Goal: Task Accomplishment & Management: Use online tool/utility

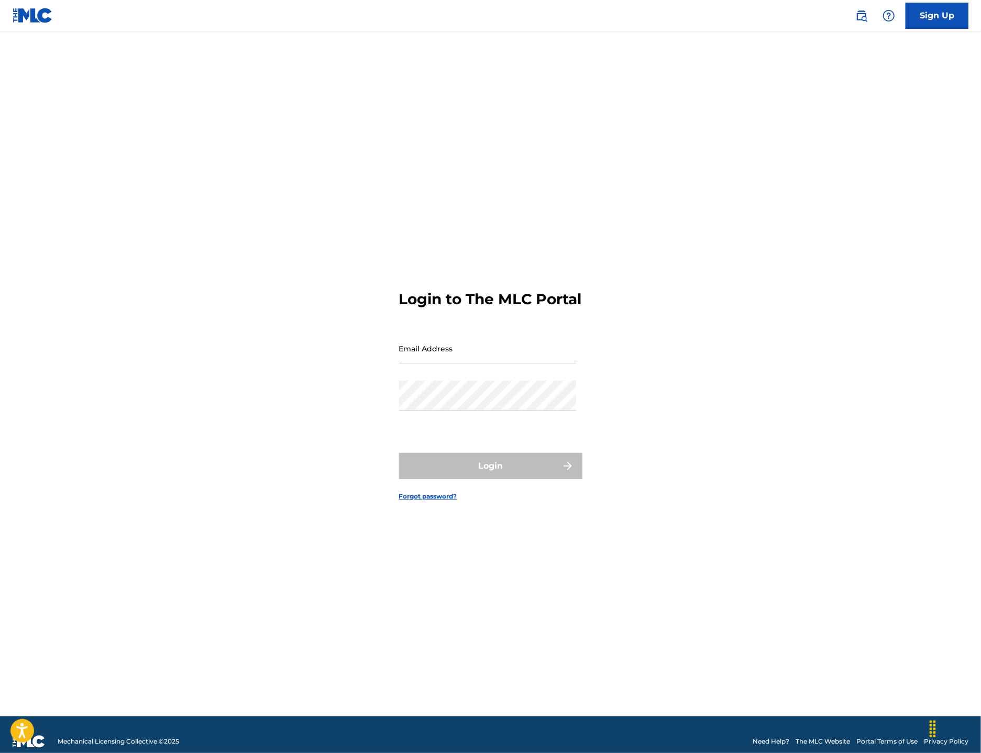
click at [416, 361] on input "Email Address" at bounding box center [487, 348] width 177 height 30
type input "[EMAIL_ADDRESS][DOMAIN_NAME]"
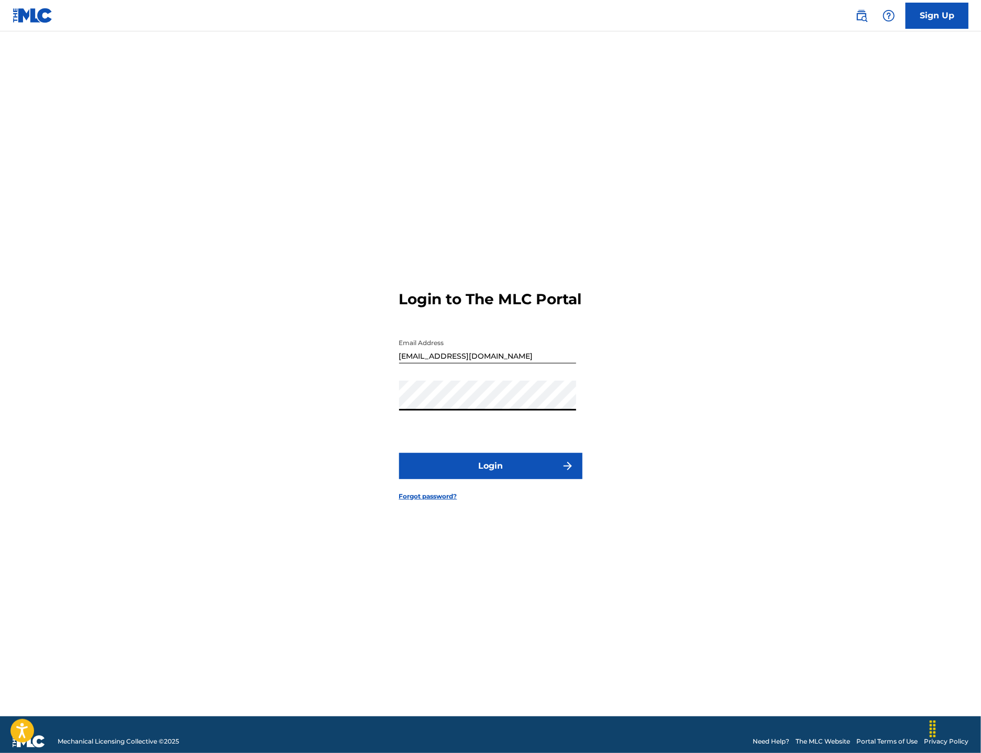
click at [399, 453] on button "Login" at bounding box center [490, 466] width 183 height 26
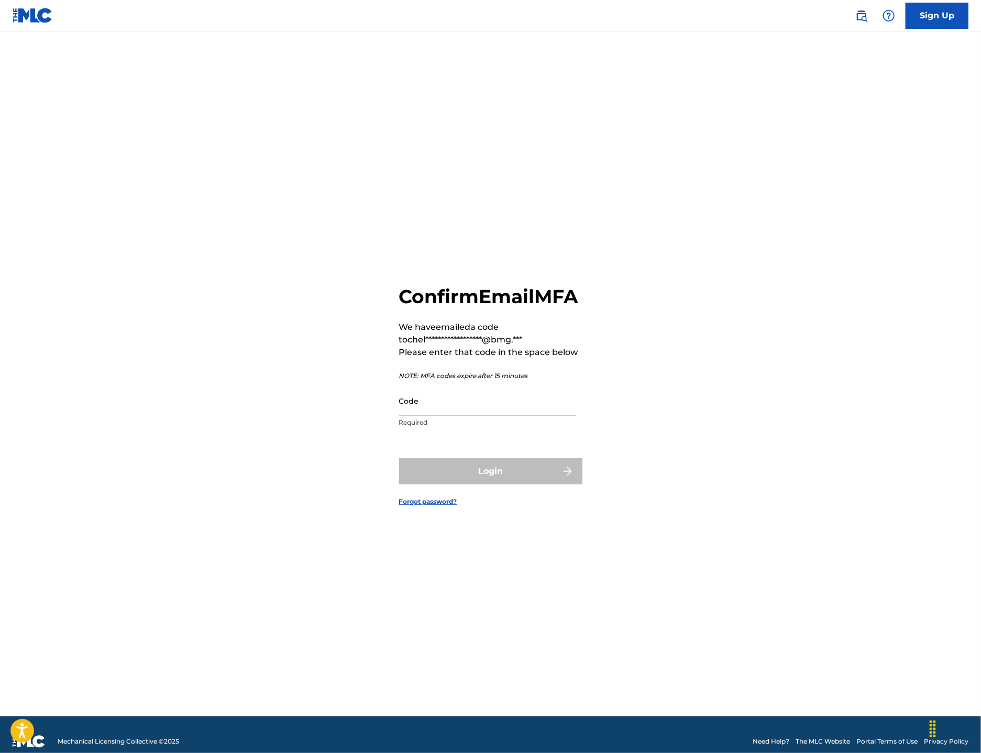
click at [414, 416] on input "Code" at bounding box center [487, 401] width 177 height 30
type input "v"
paste input "666222"
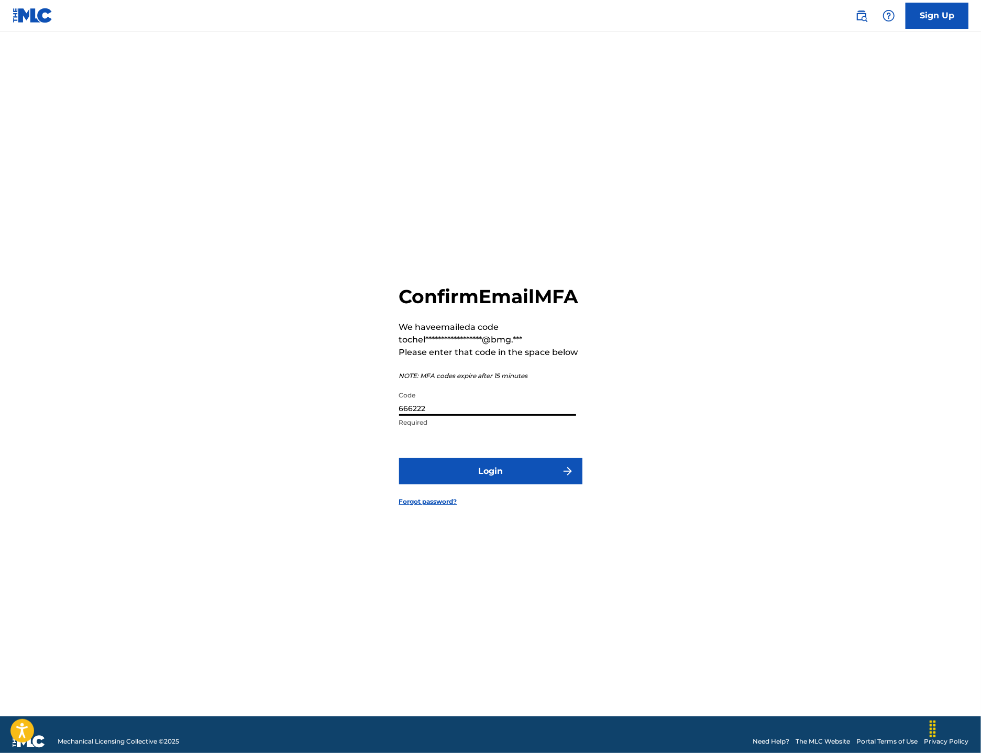
type input "666222"
click at [507, 482] on button "Login" at bounding box center [490, 471] width 183 height 26
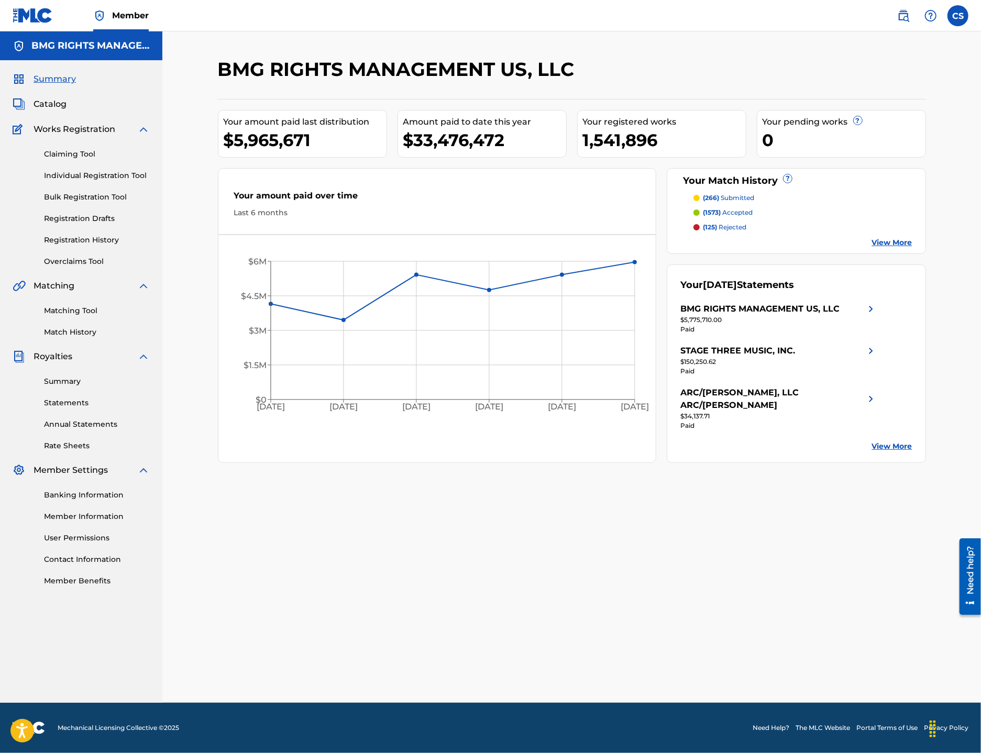
click at [47, 103] on span "Catalog" at bounding box center [50, 104] width 33 height 13
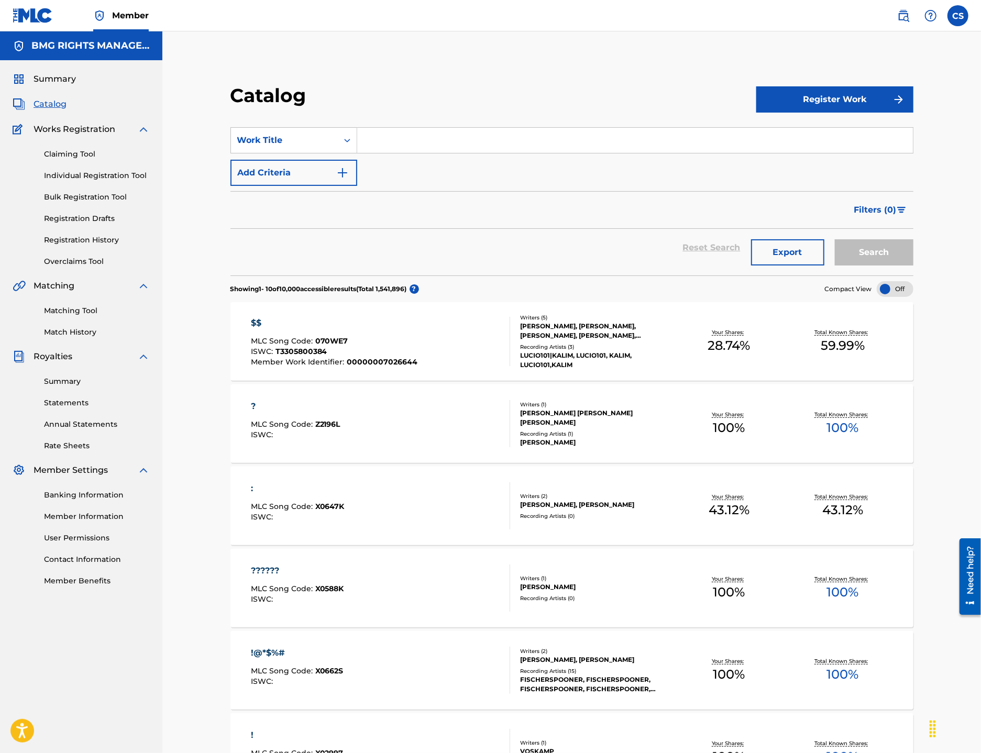
click at [387, 143] on input "Search Form" at bounding box center [634, 140] width 555 height 25
paste input "666222"
type input "666222"
click at [319, 128] on div "SearchWithCriteria9701c87e-7164-4804-b800-2a731ad01c55 Work Title 666222" at bounding box center [571, 140] width 683 height 26
click at [426, 141] on input "Search Form" at bounding box center [634, 140] width 555 height 25
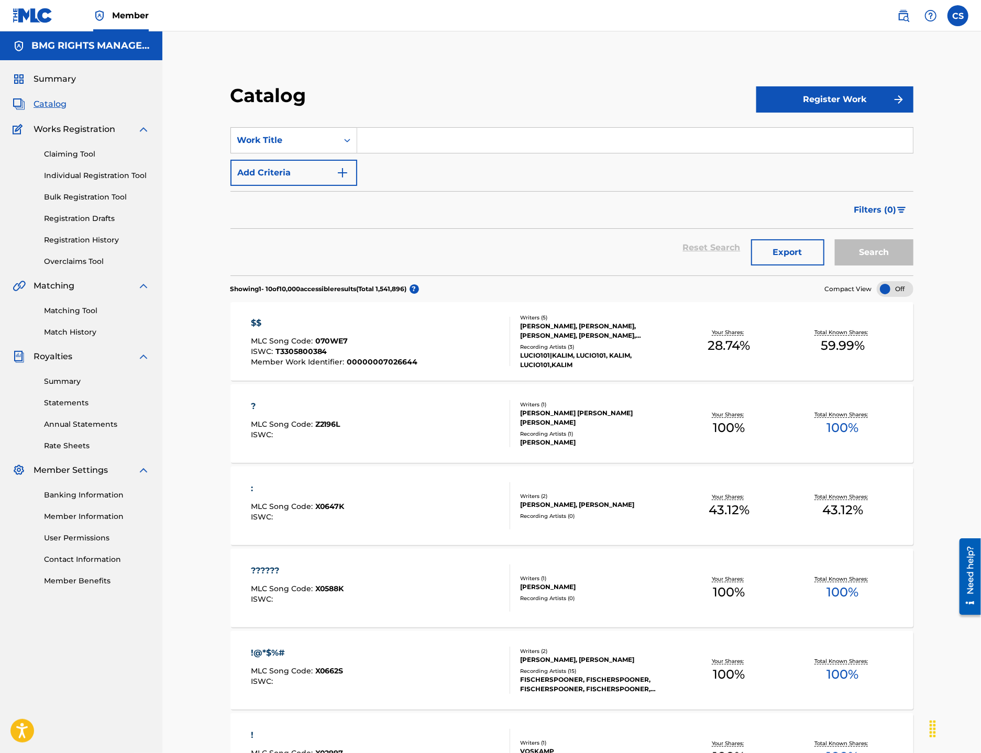
click at [905, 20] on img at bounding box center [903, 15] width 13 height 13
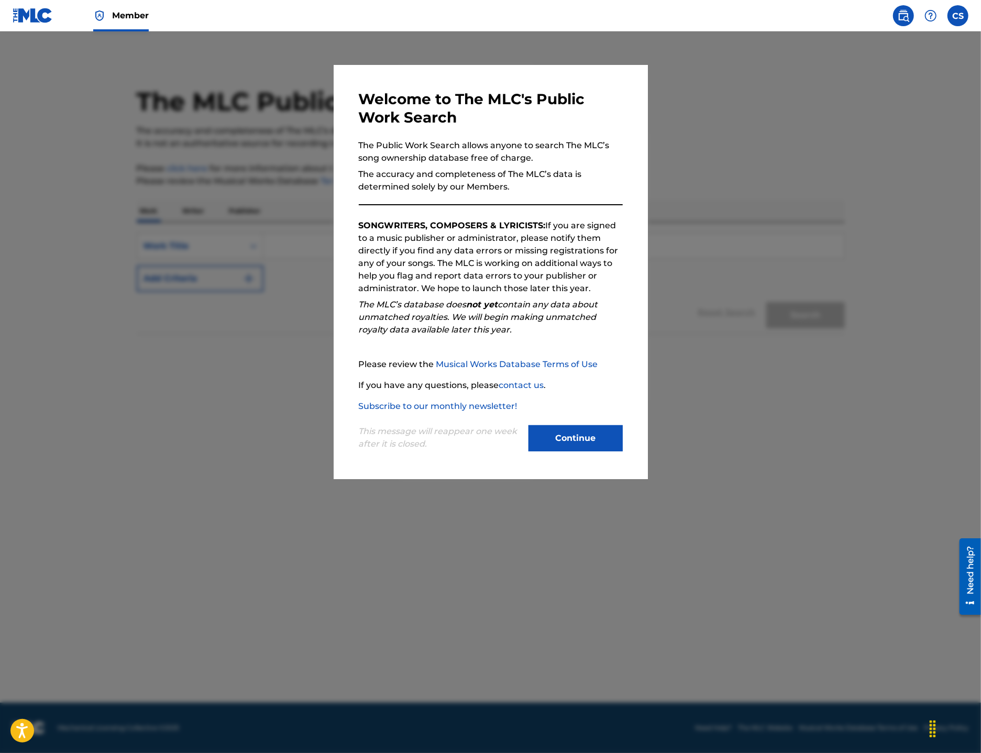
click at [608, 446] on button "Continue" at bounding box center [575, 438] width 94 height 26
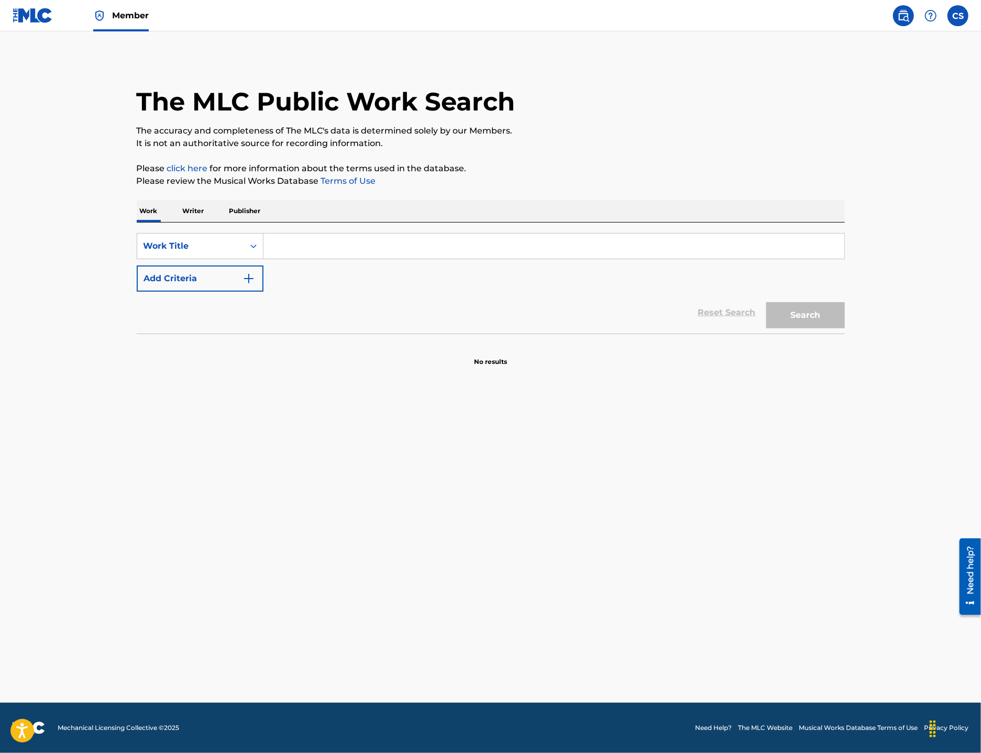
click at [303, 249] on input "Search Form" at bounding box center [553, 245] width 581 height 25
paste input "[PERSON_NAME]"
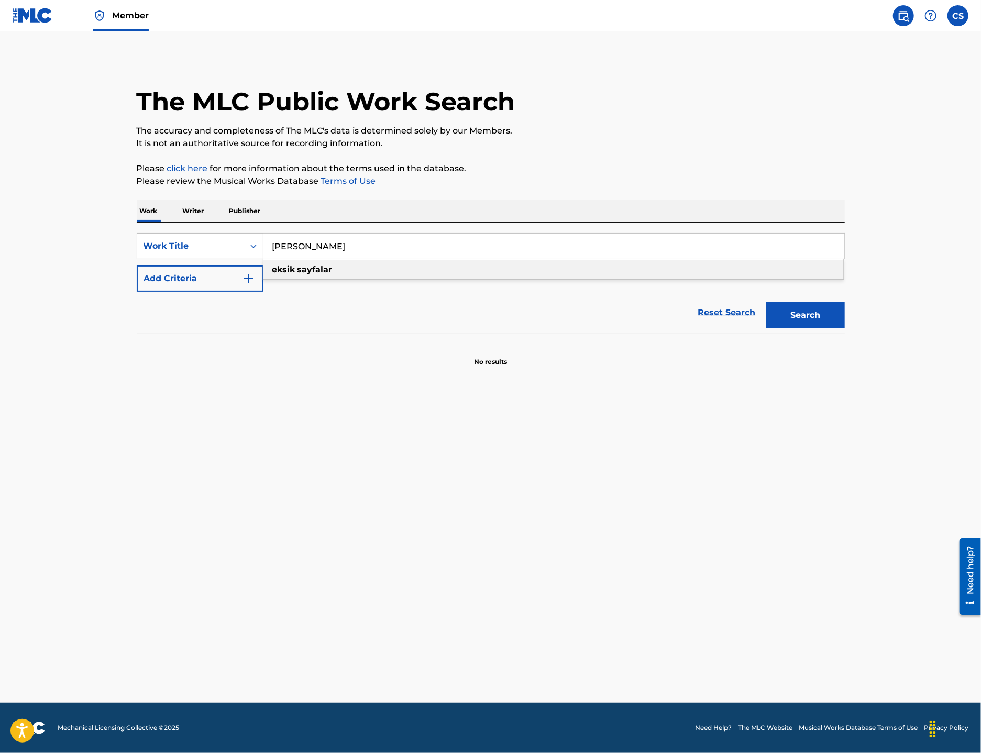
click at [295, 273] on span "Search Form" at bounding box center [296, 269] width 2 height 10
type input "eksik sayfalar"
click at [804, 317] on button "Search" at bounding box center [805, 315] width 79 height 26
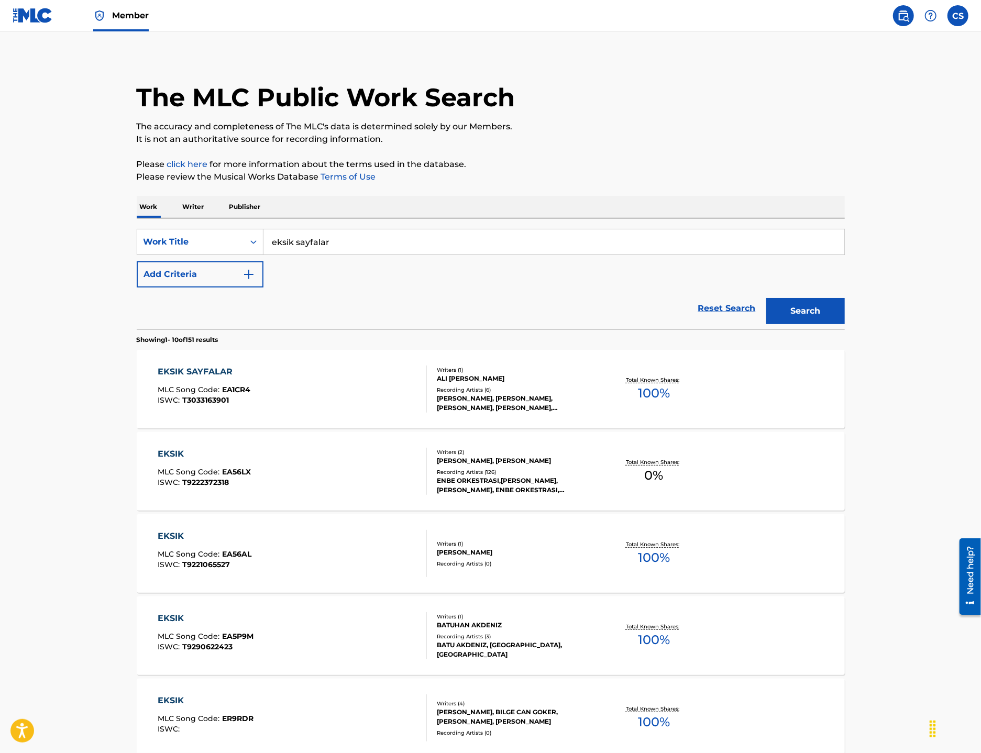
scroll to position [5, 0]
click at [42, 23] on link at bounding box center [33, 15] width 40 height 31
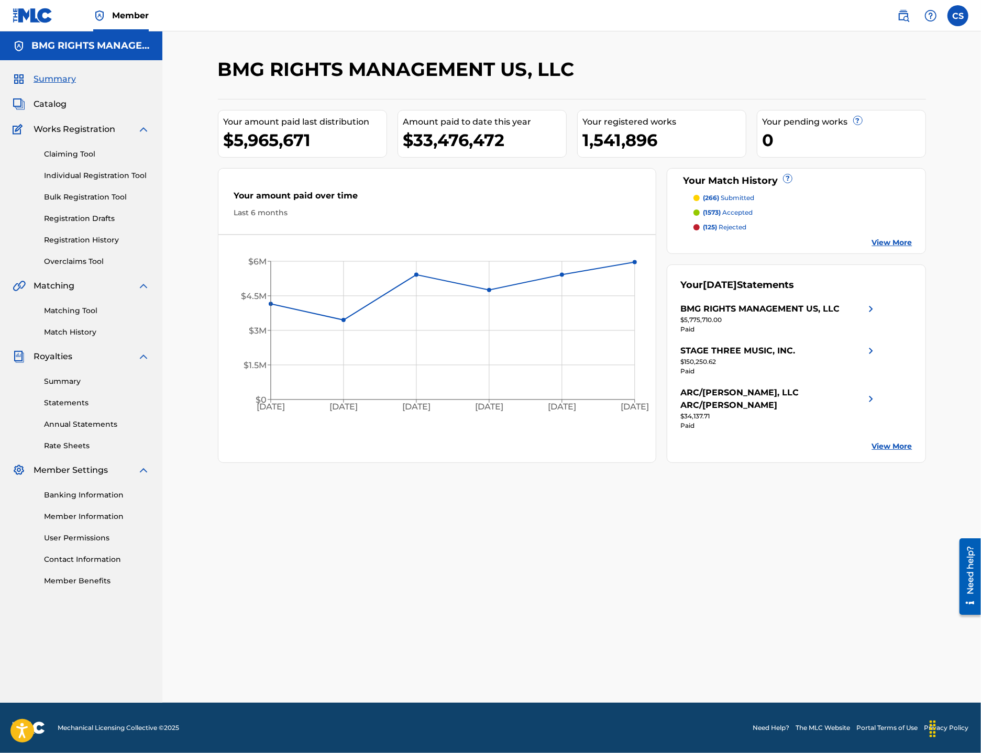
click at [77, 264] on link "Overclaims Tool" at bounding box center [97, 261] width 106 height 11
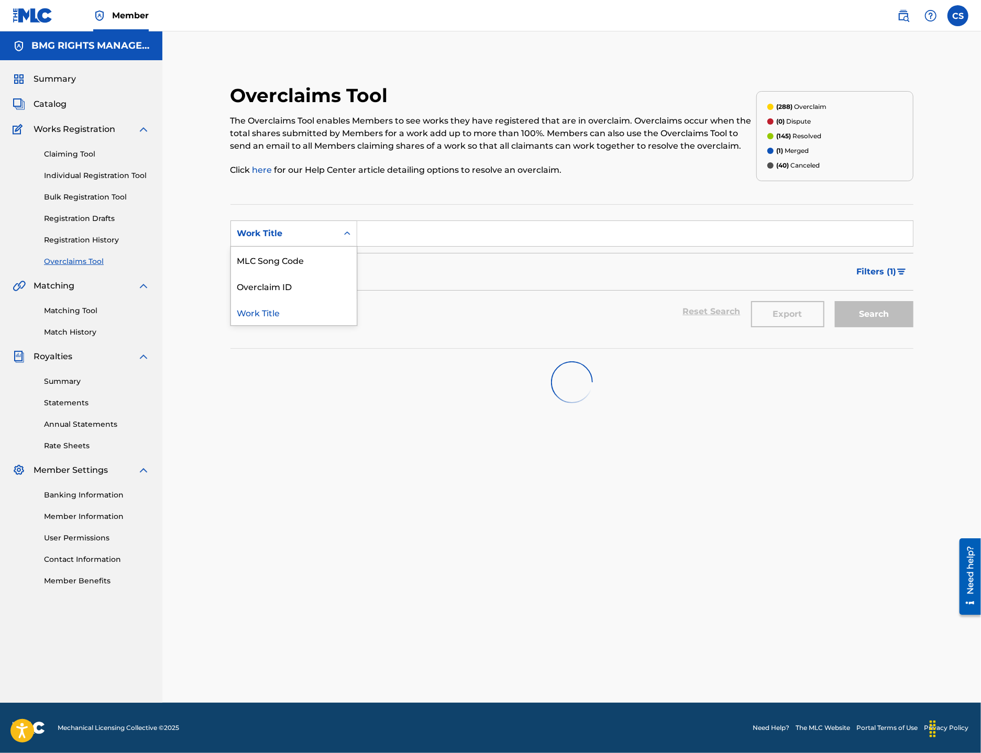
click at [312, 240] on div "Work Title" at bounding box center [284, 234] width 107 height 20
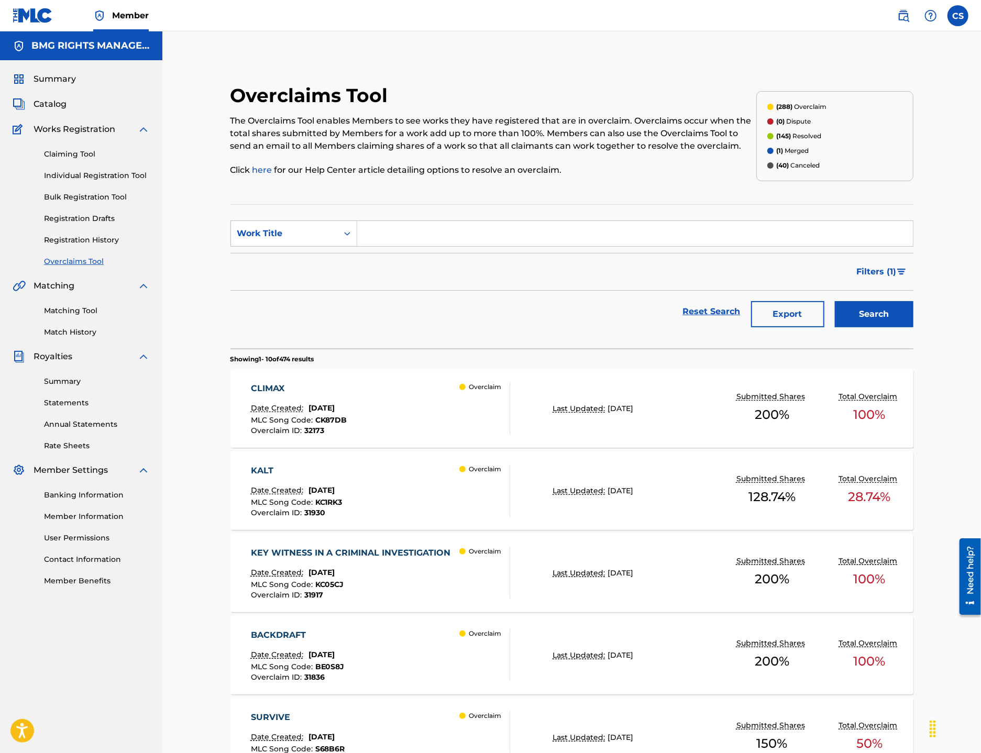
click at [302, 236] on div "Work Title" at bounding box center [284, 233] width 94 height 13
click at [224, 299] on div "Overclaims Tool The Overclaims Tool enables Members to see works they have regi…" at bounding box center [572, 663] width 708 height 1158
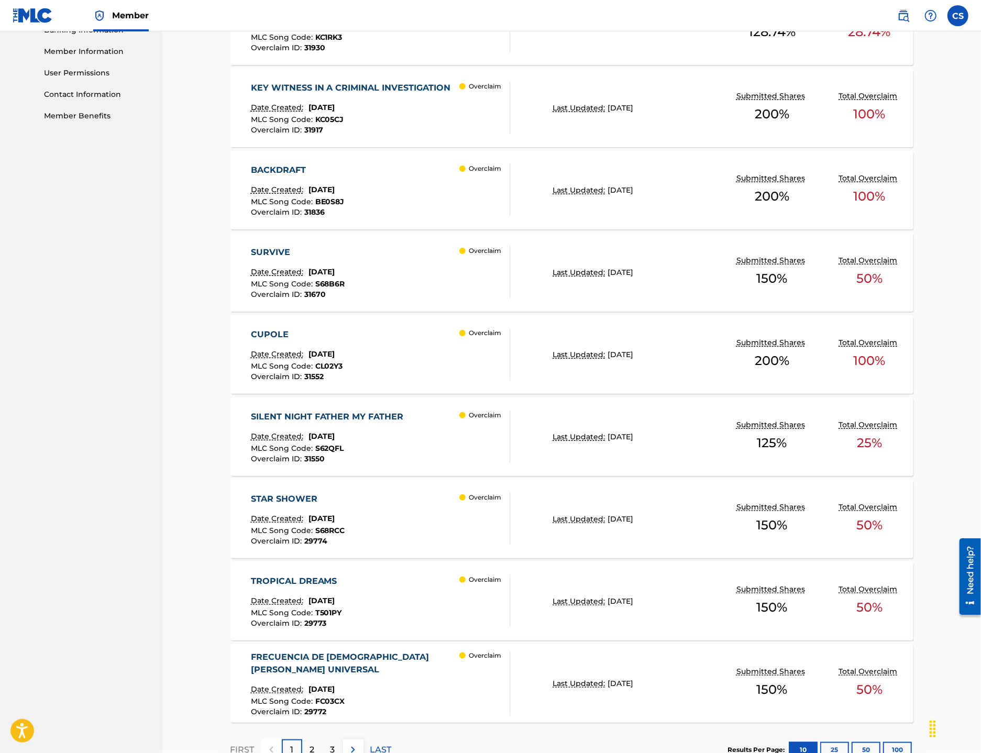
scroll to position [539, 0]
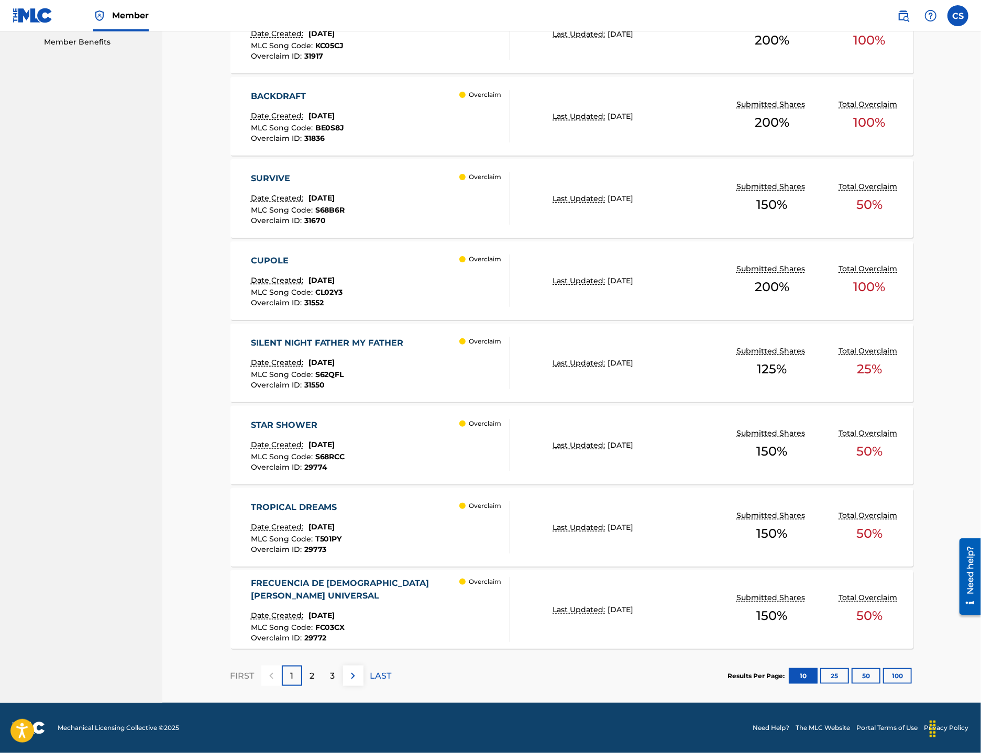
click at [421, 522] on div "TROPICAL DREAMS Date Created: [DATE] MLC Song Code : T501PY Overclaim ID : 2977…" at bounding box center [381, 527] width 260 height 52
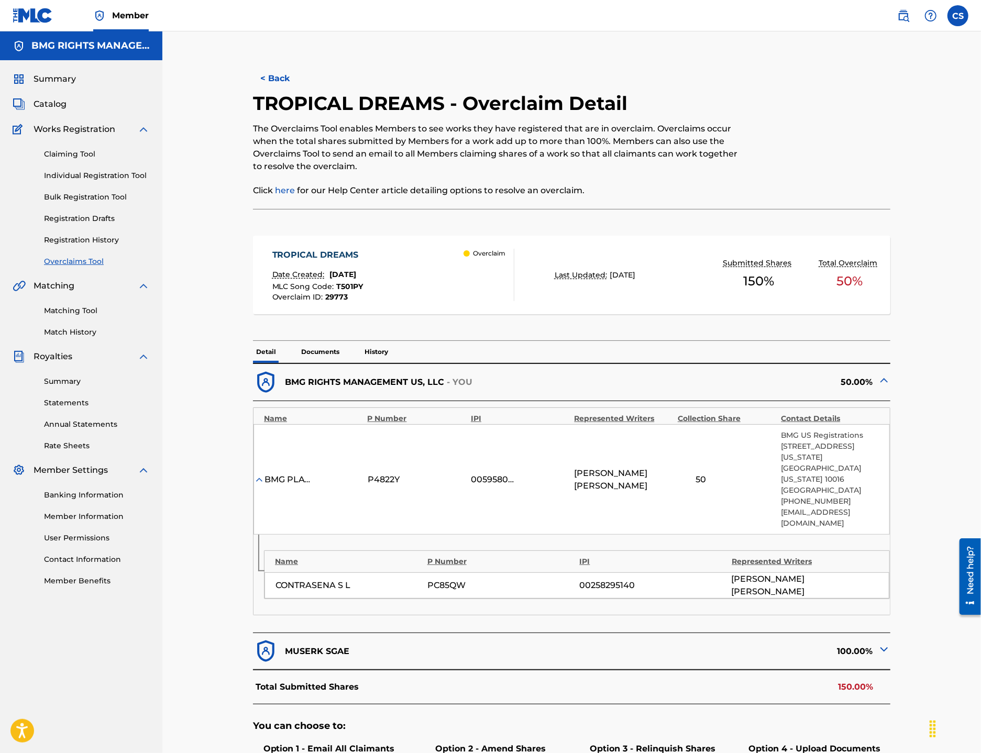
click at [272, 72] on button "< Back" at bounding box center [284, 78] width 63 height 26
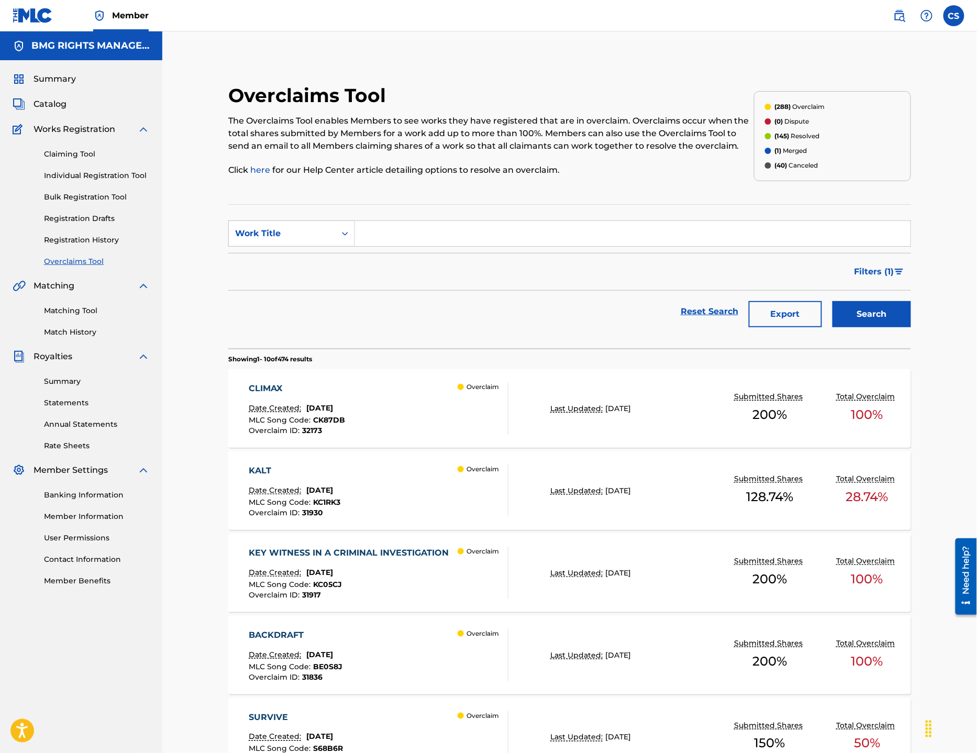
scroll to position [539, 0]
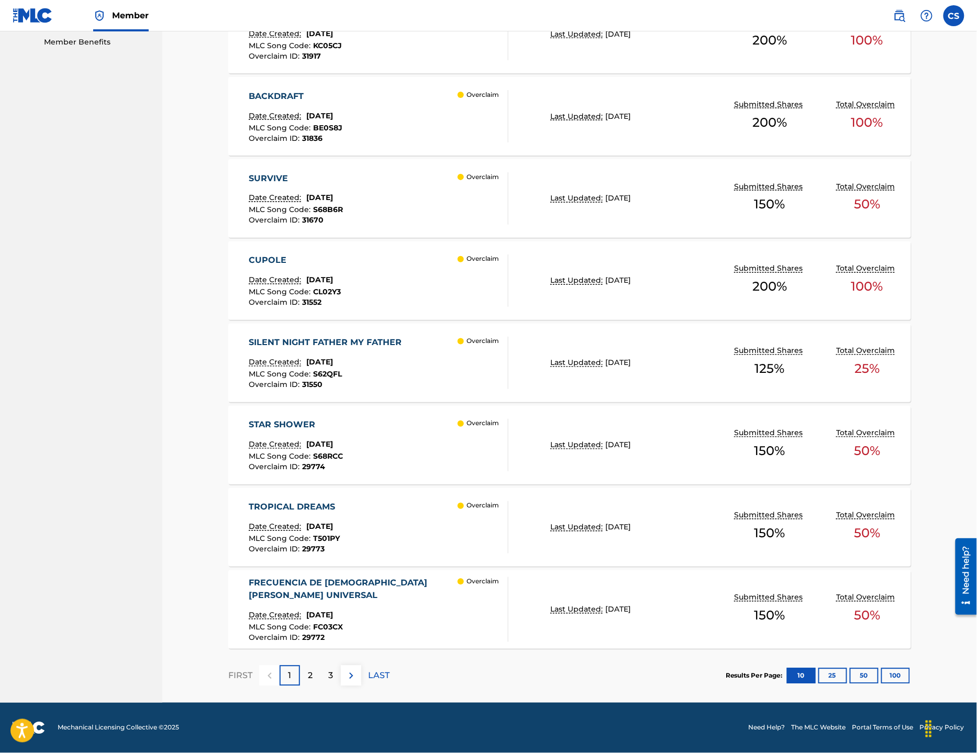
click at [312, 680] on p "2" at bounding box center [310, 676] width 5 height 13
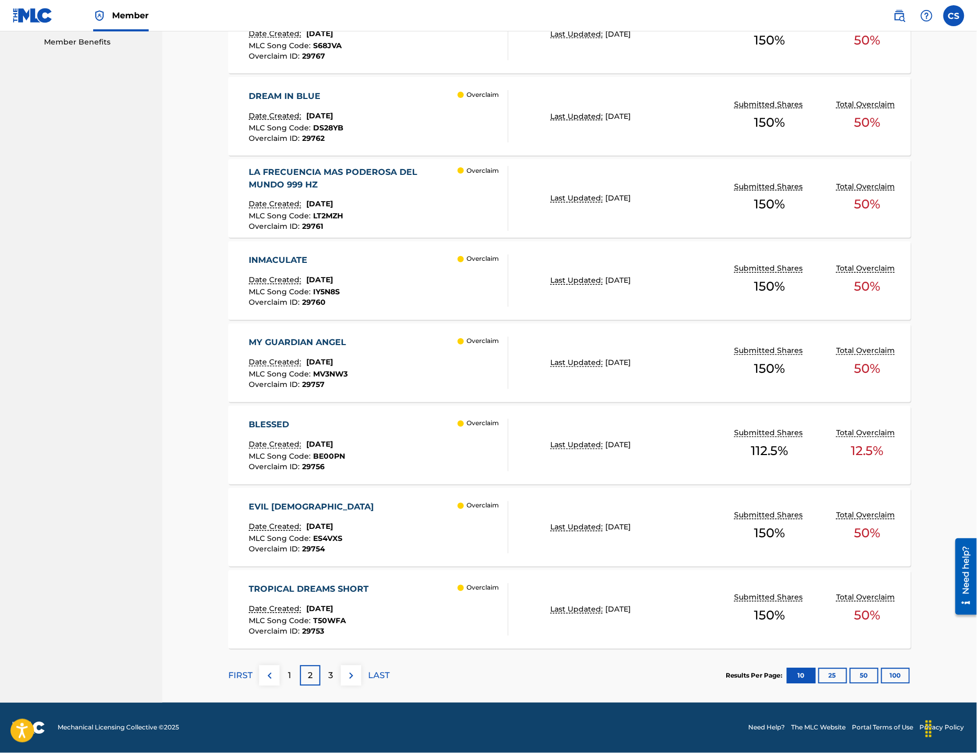
click at [333, 681] on div "3" at bounding box center [330, 675] width 20 height 20
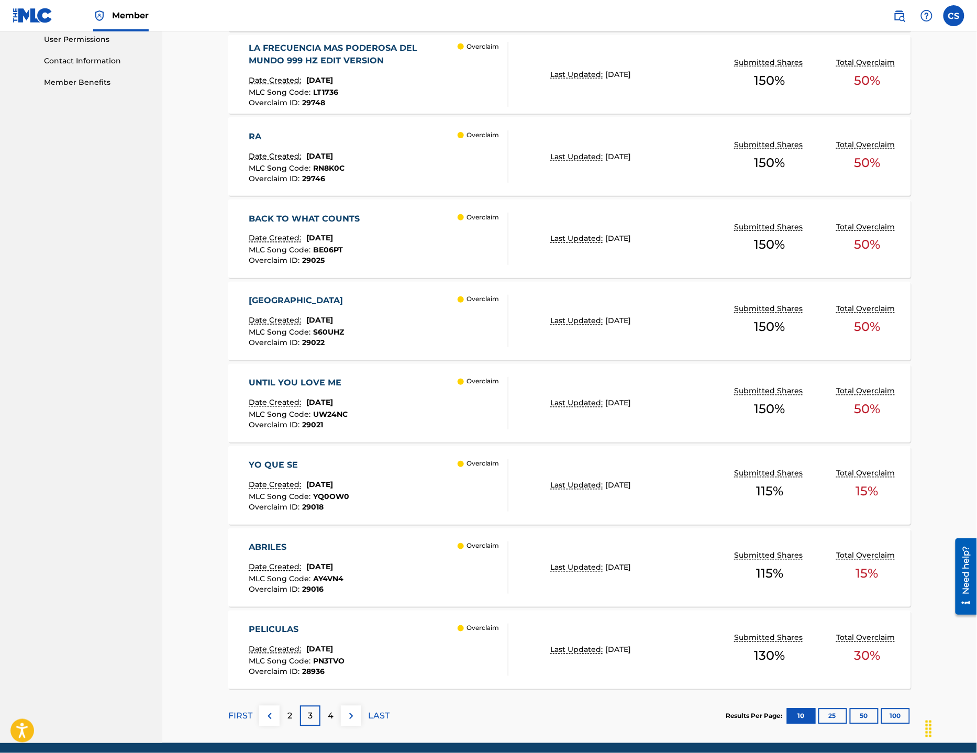
scroll to position [499, 0]
